Goal: Information Seeking & Learning: Check status

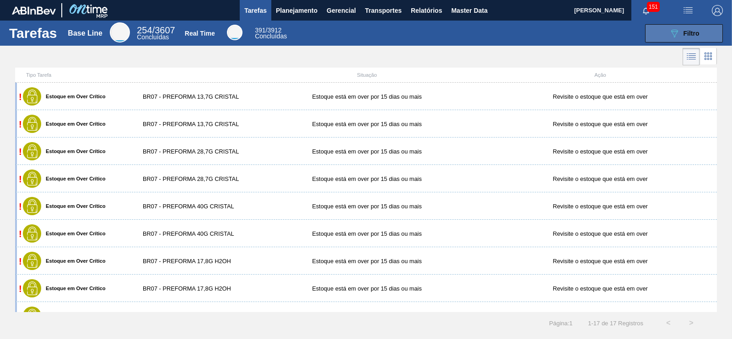
click at [705, 29] on button "089F7B8B-B2A5-4AFE-B5C0-19BA573D28AC Filtro" at bounding box center [684, 33] width 78 height 18
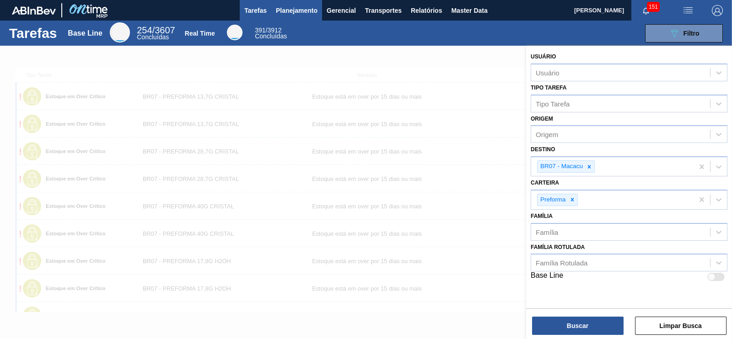
click at [293, 14] on span "Planejamento" at bounding box center [297, 10] width 42 height 11
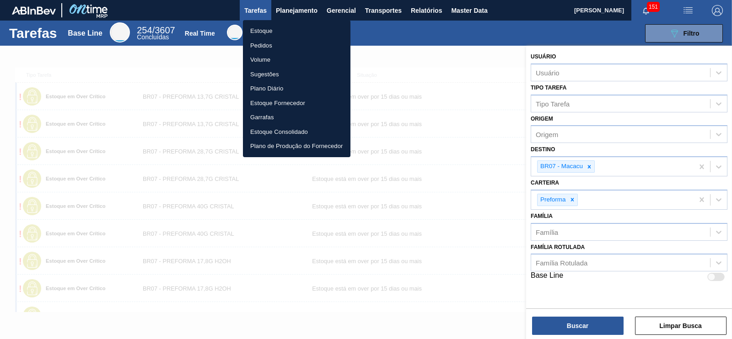
click at [263, 44] on li "Pedidos" at bounding box center [297, 45] width 108 height 15
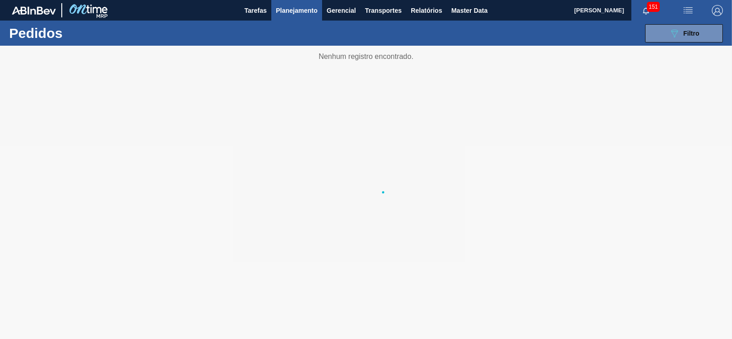
click at [306, 8] on span "Planejamento" at bounding box center [297, 10] width 42 height 11
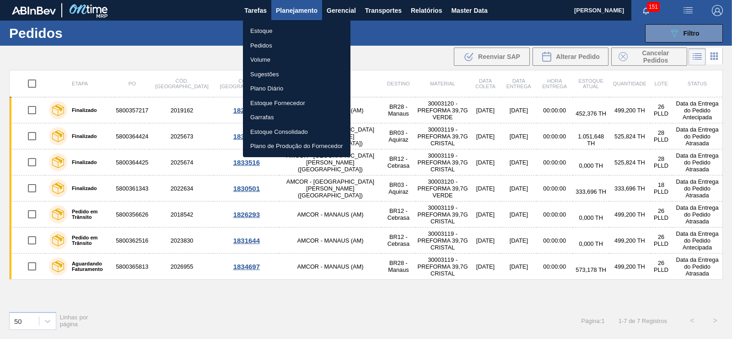
click at [253, 31] on li "Estoque" at bounding box center [297, 31] width 108 height 15
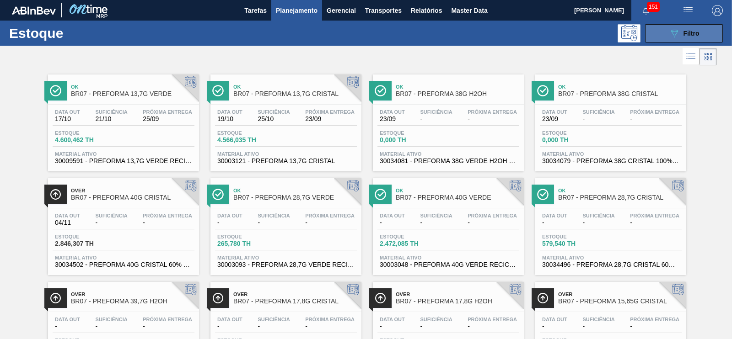
click at [680, 27] on button "089F7B8B-B2A5-4AFE-B5C0-19BA573D28AC Filtro" at bounding box center [684, 33] width 78 height 18
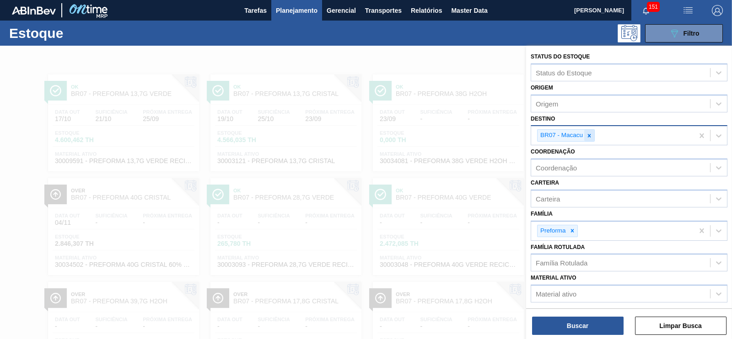
click at [587, 133] on icon at bounding box center [589, 136] width 6 height 6
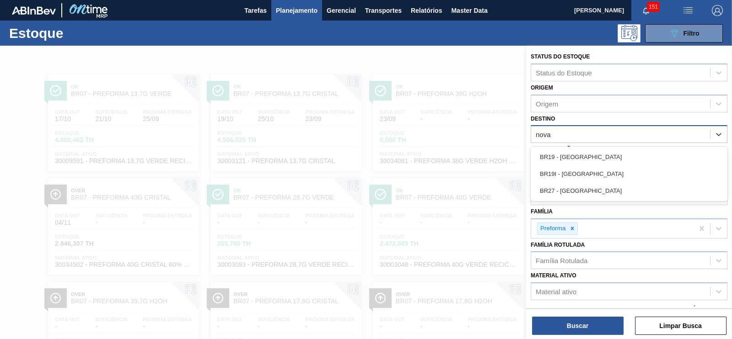
type input "nova"
click at [581, 156] on div "BR19 - [GEOGRAPHIC_DATA]" at bounding box center [629, 157] width 197 height 17
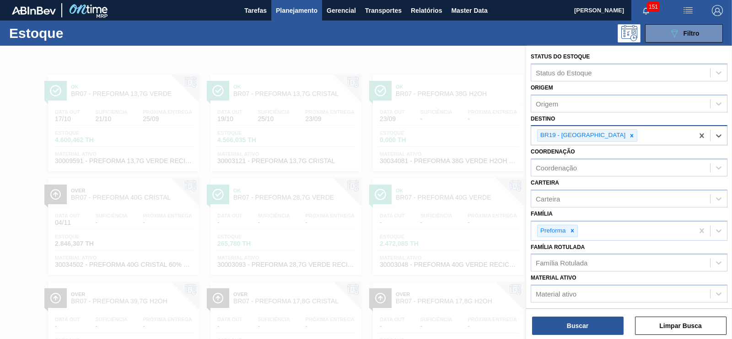
scroll to position [100, 0]
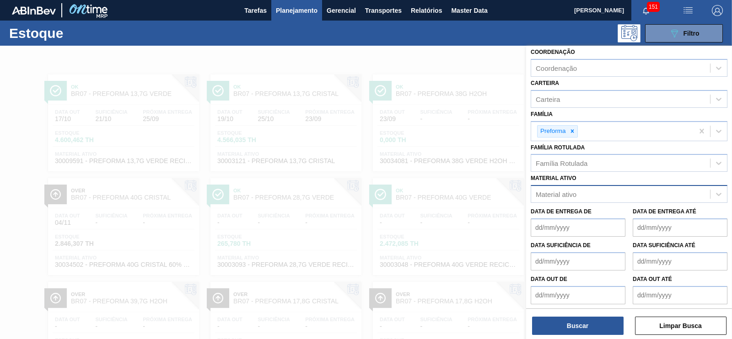
click at [551, 193] on div "Material ativo" at bounding box center [556, 195] width 41 height 8
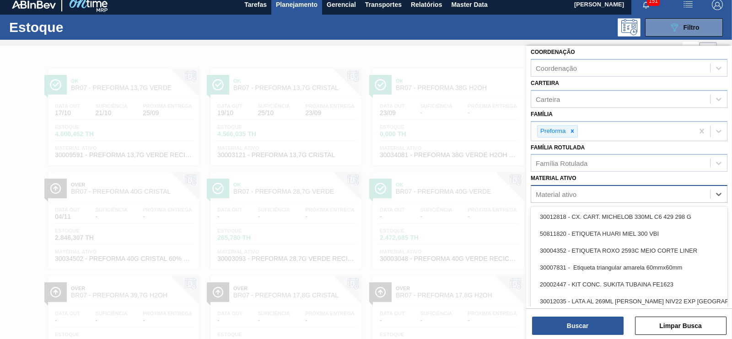
scroll to position [6, 0]
type ativo "30033650"
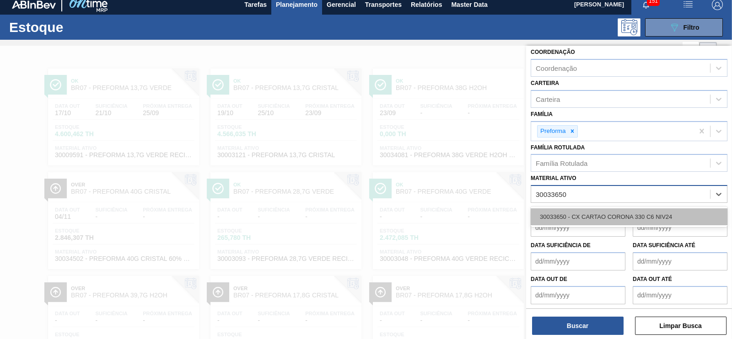
click at [581, 211] on div "30033650 - CX CARTAO CORONA 330 C6 NIV24" at bounding box center [629, 217] width 197 height 17
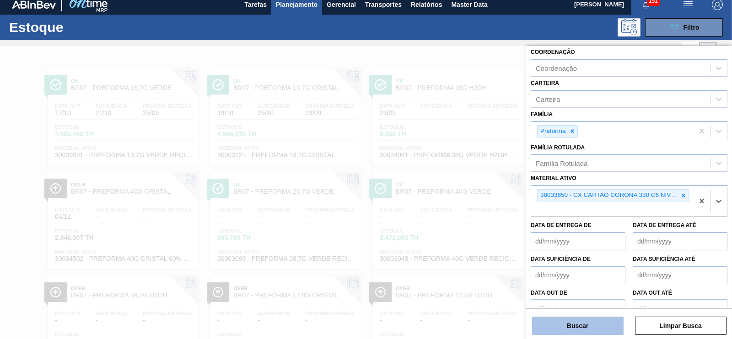
click at [581, 324] on button "Buscar" at bounding box center [578, 326] width 92 height 18
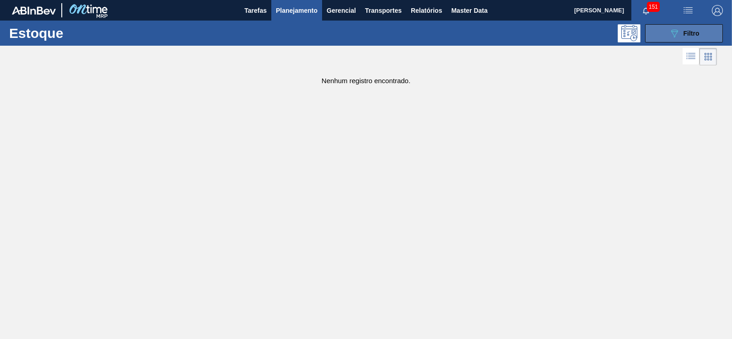
click at [679, 35] on icon "089F7B8B-B2A5-4AFE-B5C0-19BA573D28AC" at bounding box center [674, 33] width 11 height 11
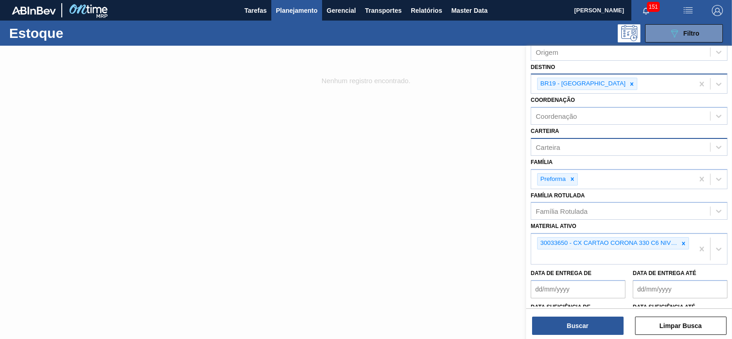
scroll to position [43, 0]
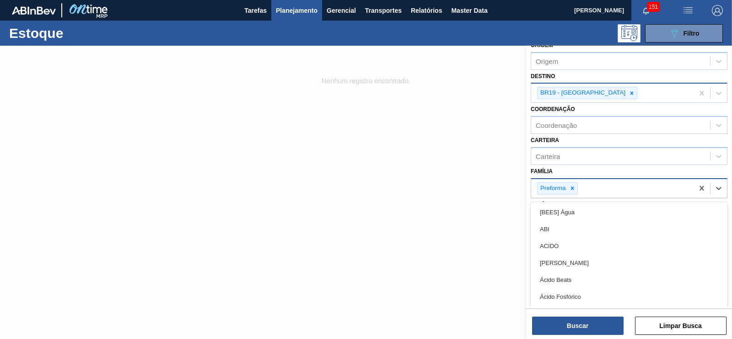
click at [577, 187] on div "Preforma" at bounding box center [557, 189] width 41 height 12
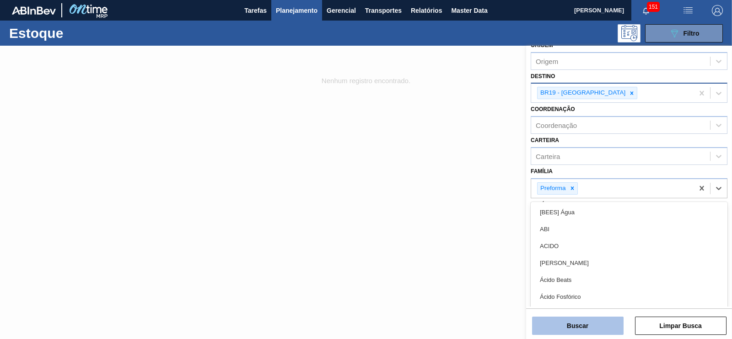
click at [592, 326] on button "Buscar" at bounding box center [578, 326] width 92 height 18
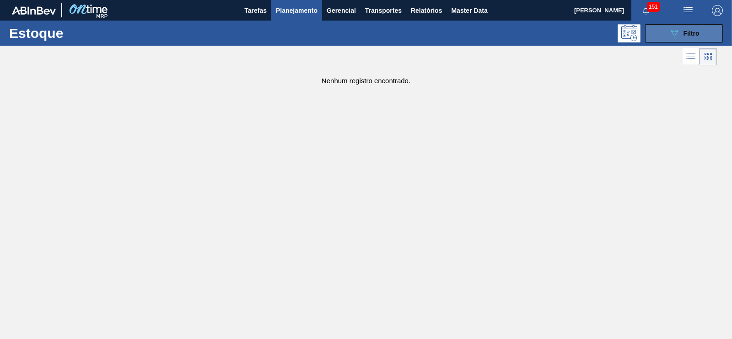
click at [677, 36] on icon "089F7B8B-B2A5-4AFE-B5C0-19BA573D28AC" at bounding box center [674, 33] width 11 height 11
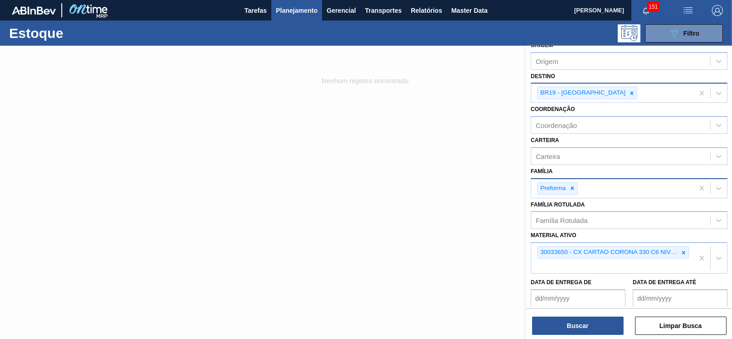
click at [574, 185] on icon at bounding box center [572, 188] width 6 height 6
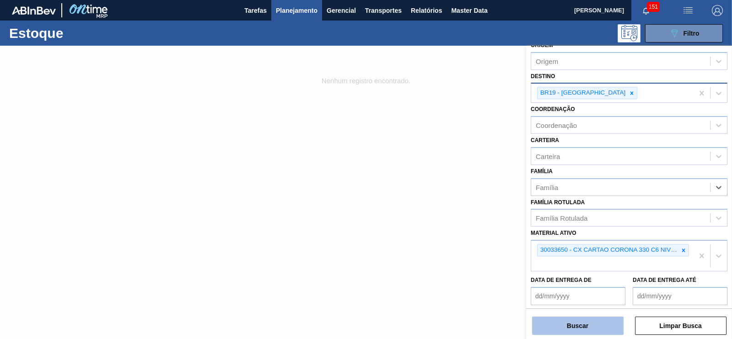
click at [587, 326] on button "Buscar" at bounding box center [578, 326] width 92 height 18
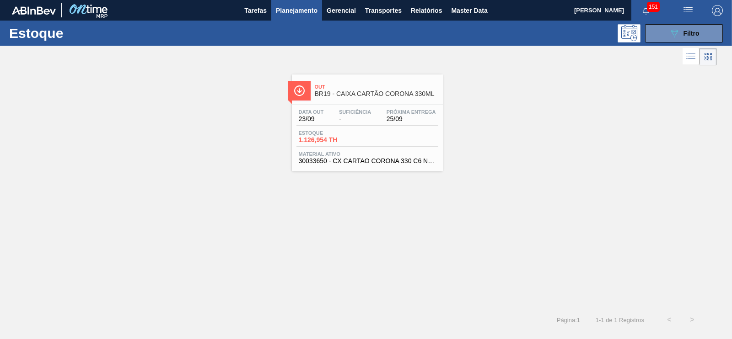
click at [345, 124] on div "Data out 23/09 Suficiência - Próxima Entrega 25/09" at bounding box center [367, 117] width 142 height 16
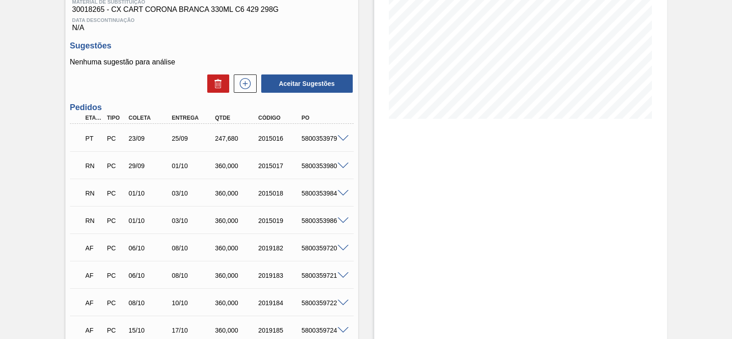
scroll to position [172, 0]
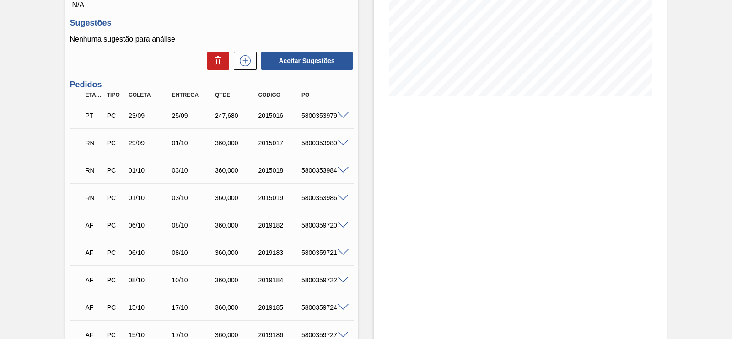
click at [339, 118] on span at bounding box center [343, 116] width 11 height 7
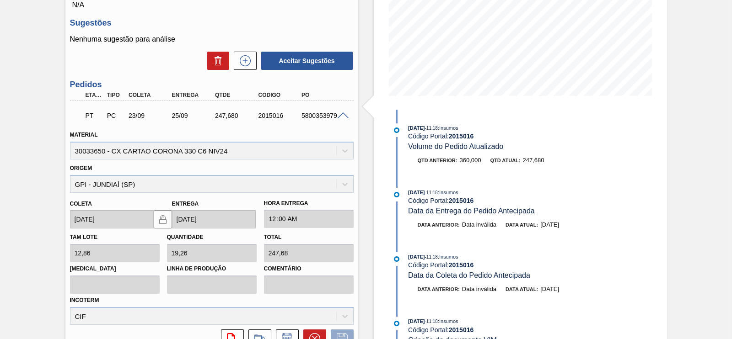
click at [344, 118] on span at bounding box center [343, 116] width 11 height 7
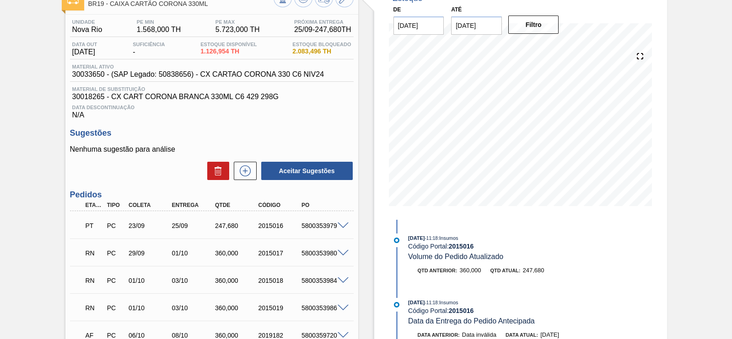
scroll to position [0, 0]
